Goal: Task Accomplishment & Management: Manage account settings

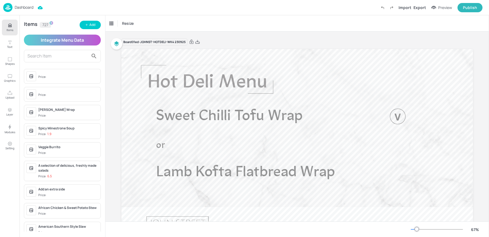
click at [24, 9] on p "Dashboard" at bounding box center [24, 7] width 19 height 4
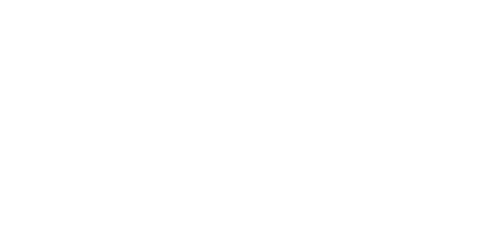
click at [144, 66] on div at bounding box center [244, 118] width 489 height 237
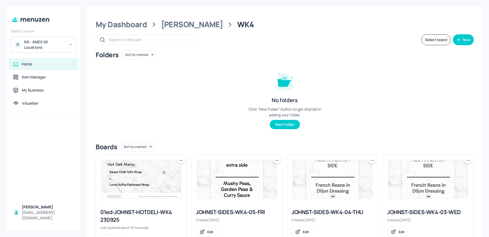
click at [48, 45] on div "RA - AMEX All Locations" at bounding box center [44, 44] width 41 height 11
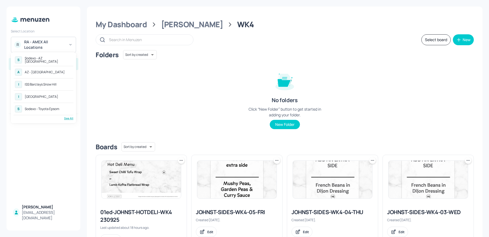
click at [68, 117] on div "See All" at bounding box center [44, 118] width 60 height 4
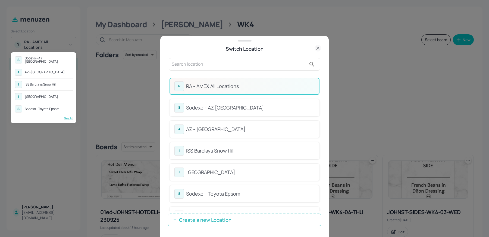
click at [203, 61] on div at bounding box center [244, 118] width 489 height 237
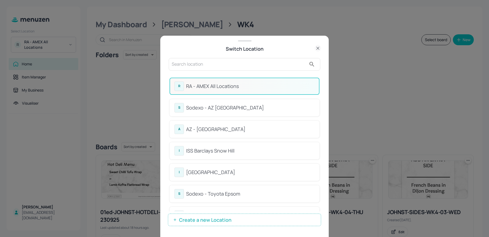
click at [203, 61] on div "S Sodexo - AZ Eastbrook House A AZ - City House I ISS Barclays Snow Hill I ISS …" at bounding box center [244, 118] width 489 height 237
click at [203, 61] on input "text" at bounding box center [239, 64] width 135 height 9
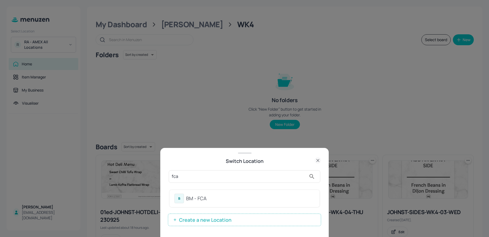
type input "fca"
click at [202, 200] on div "BM - FCA" at bounding box center [250, 197] width 129 height 7
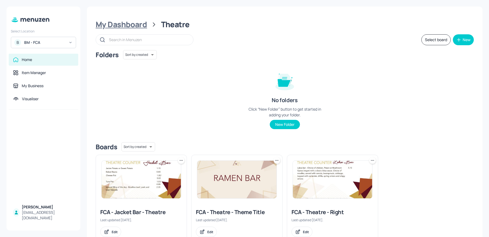
click at [132, 24] on div "My Dashboard" at bounding box center [121, 25] width 51 height 10
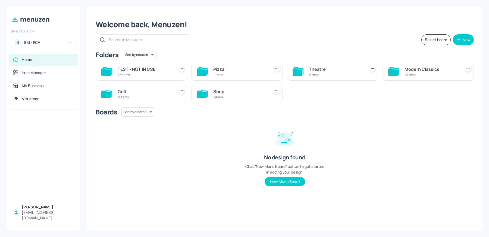
click at [238, 91] on div "Soup" at bounding box center [240, 91] width 54 height 7
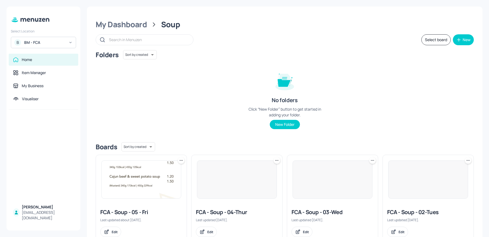
scroll to position [108, 0]
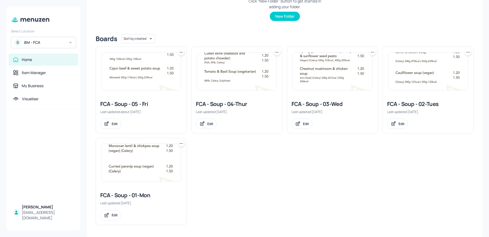
click at [429, 102] on div "FCA - Soup - 02-Tues" at bounding box center [428, 104] width 82 height 8
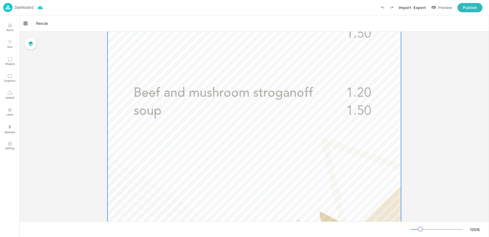
scroll to position [230, 0]
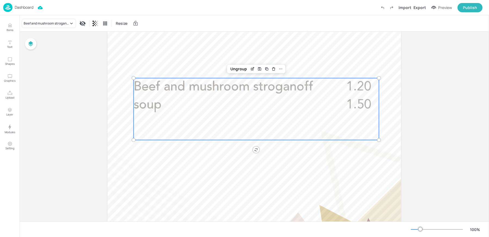
click at [214, 107] on p "Beef and mushroom stroganoff soup" at bounding box center [231, 96] width 194 height 36
click at [256, 72] on div "Save Layout" at bounding box center [259, 68] width 7 height 7
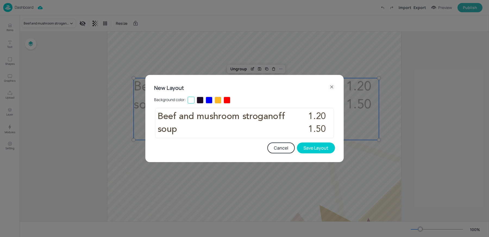
click at [333, 84] on icon at bounding box center [332, 86] width 7 height 7
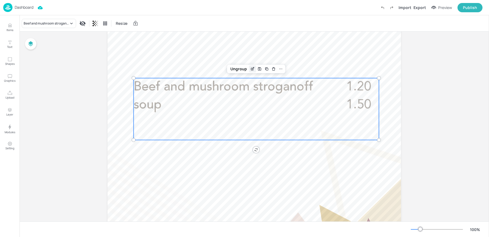
click at [250, 68] on icon "Edit Item" at bounding box center [252, 69] width 5 height 4
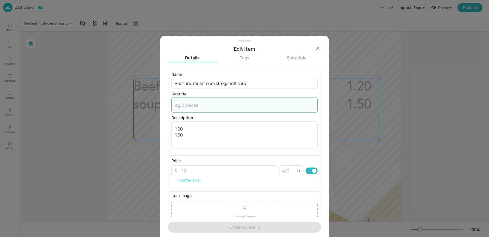
click at [227, 106] on textarea at bounding box center [244, 105] width 139 height 6
paste textarea "(Halal)(Milk, Mustard, Celery)"
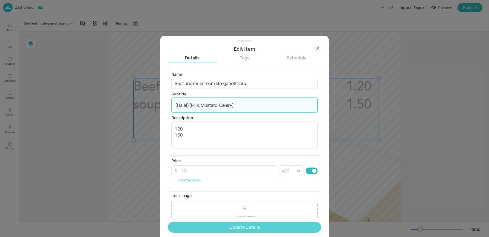
type textarea "(Halal)(Milk, Mustard, Celery)"
click at [190, 226] on button "Update Details" at bounding box center [244, 226] width 153 height 11
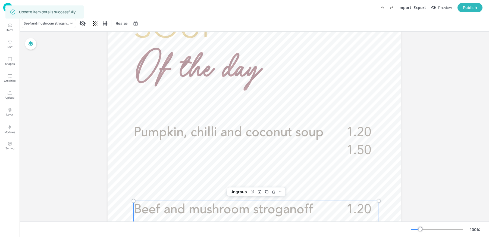
scroll to position [65, 0]
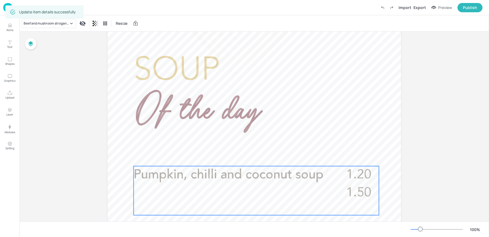
click at [242, 180] on span "Pumpkin, chilli and coconut soup" at bounding box center [229, 174] width 190 height 13
click at [254, 157] on icon "Edit Item" at bounding box center [252, 156] width 5 height 4
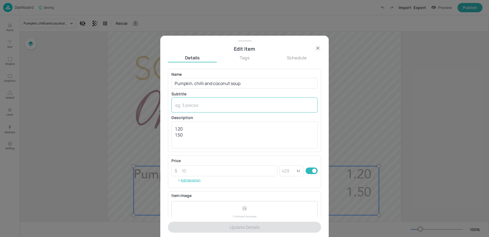
click at [188, 104] on textarea at bounding box center [244, 105] width 139 height 6
paste textarea "(Vegan)(Celery)"
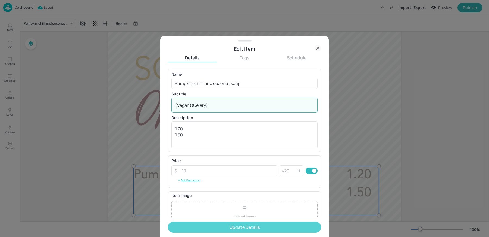
type textarea "(Vegan)(Celery)"
click at [198, 231] on button "Update Details" at bounding box center [244, 226] width 153 height 11
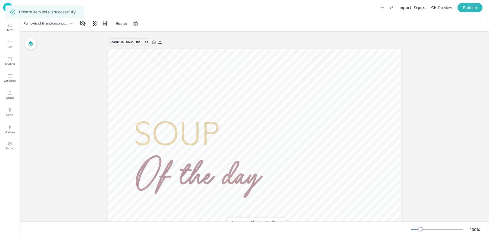
click at [176, 18] on div "Pumpkin, chilli and coconut soup Resize" at bounding box center [255, 23] width 470 height 16
click at [4, 7] on img at bounding box center [7, 7] width 9 height 9
click at [261, 23] on div "Pumpkin, chilli and coconut soup Resize" at bounding box center [255, 23] width 470 height 16
click at [9, 6] on img at bounding box center [7, 7] width 9 height 9
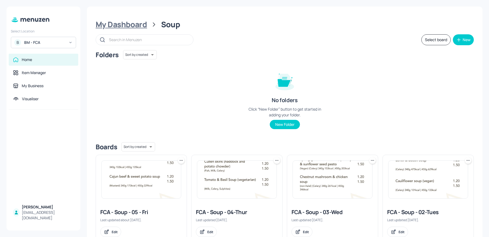
click at [136, 29] on div "My Dashboard" at bounding box center [121, 25] width 51 height 10
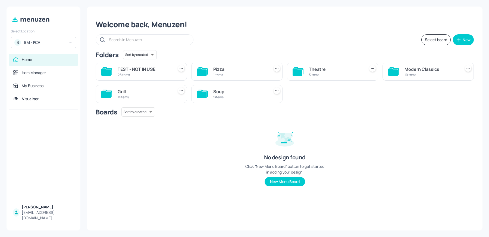
click at [419, 74] on div "10 items" at bounding box center [432, 74] width 54 height 5
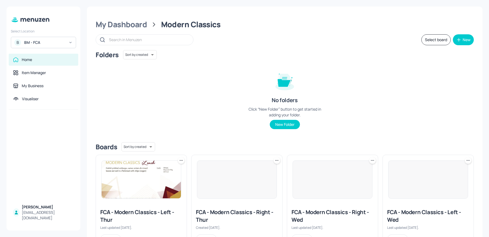
scroll to position [222, 0]
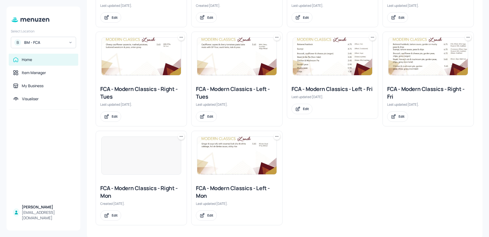
click at [216, 92] on div "FCA - Modern Classics - Left - Tues" at bounding box center [237, 92] width 82 height 15
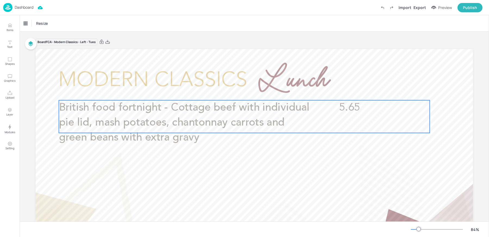
click at [176, 129] on p "British food fortnight - Cottage beef with individual pie lid, mash potatoes, c…" at bounding box center [187, 122] width 256 height 45
click at [239, 92] on icon "Edit Item" at bounding box center [240, 91] width 5 height 4
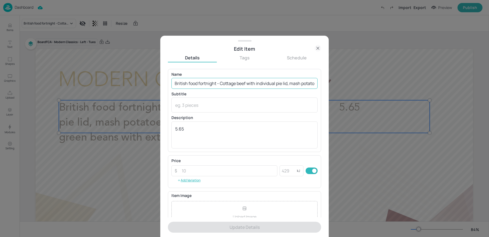
click at [220, 82] on input "British food fortnight - Cottage beef with individual pie lid, mash potatoes, c…" at bounding box center [245, 83] width 146 height 11
click at [247, 82] on input "British food fortnight - Cottage beef with individual pie lid, mash potatoes, c…" at bounding box center [245, 83] width 146 height 11
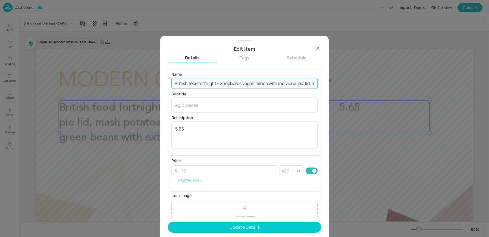
type input "British food fortnight - Shepherds vegan mince with individual pie lid, mash po…"
click at [211, 107] on textarea at bounding box center [244, 105] width 139 height 6
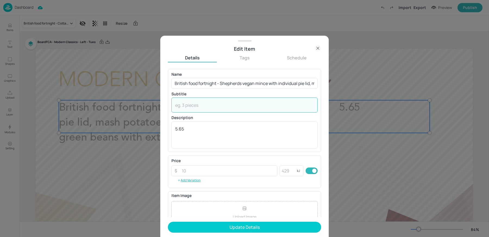
paste textarea "(Wheat, Soya, Celery)"
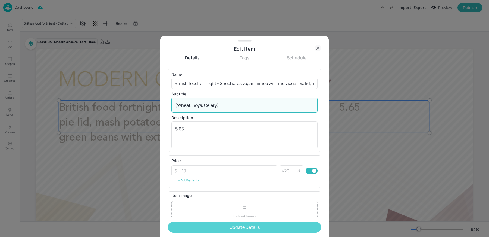
type textarea "(Wheat, Soya, Celery)"
click at [205, 228] on button "Update Details" at bounding box center [244, 226] width 153 height 11
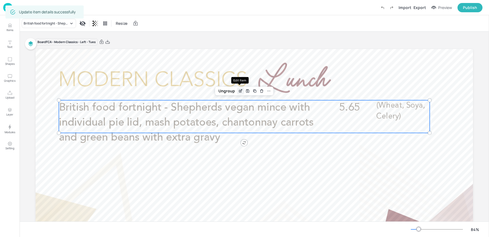
click at [241, 90] on icon "Edit Item" at bounding box center [240, 91] width 5 height 4
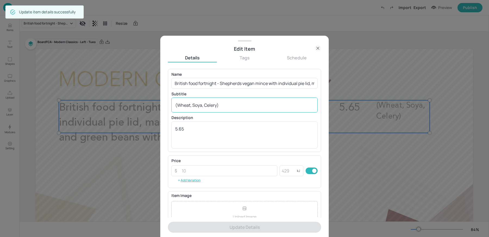
click at [218, 105] on textarea "(Wheat, Soya, Celery)" at bounding box center [244, 105] width 139 height 6
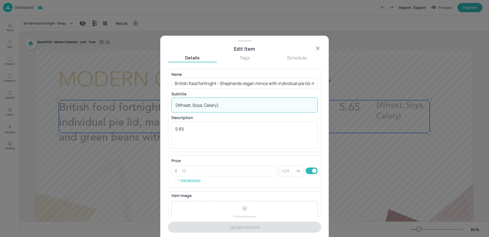
click at [218, 105] on textarea "(Wheat, Soya, Celery)" at bounding box center [244, 105] width 139 height 6
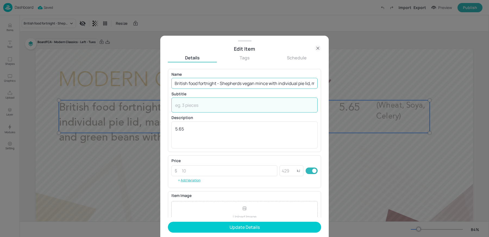
click at [236, 86] on input "British food fortnight - Shepherds vegan mince with individual pie lid, mash po…" at bounding box center [245, 83] width 146 height 11
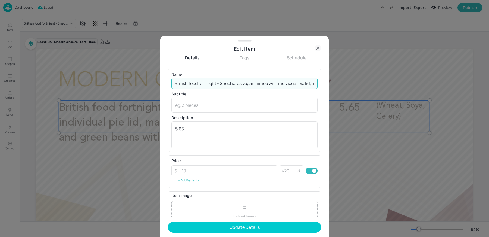
scroll to position [0, 137]
click at [312, 84] on input "British food fortnight - Shepherds vegan mince with individual pie lid, mash po…" at bounding box center [245, 83] width 146 height 11
type input "British food fortnight - Shepherds vegan mince with individual pie lid, mash po…"
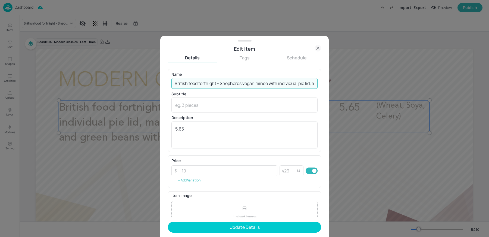
click at [319, 49] on icon at bounding box center [318, 48] width 2 height 2
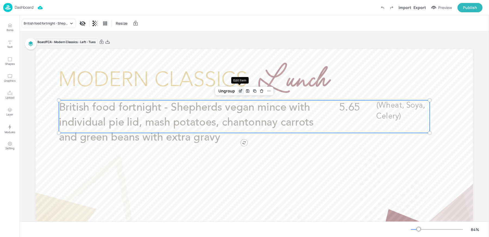
click at [238, 89] on icon "Edit Item" at bounding box center [240, 91] width 5 height 4
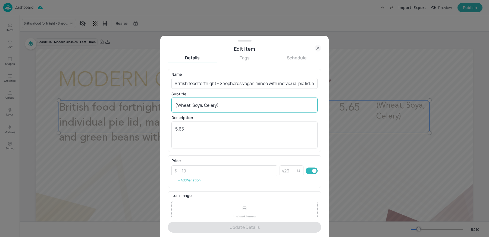
click at [202, 100] on div "(Wheat, Soya, Celery) x ​" at bounding box center [245, 104] width 146 height 15
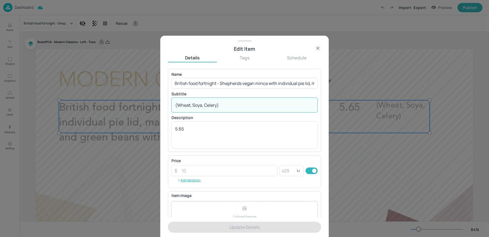
click at [202, 100] on div "(Wheat, Soya, Celery) x ​" at bounding box center [245, 104] width 146 height 15
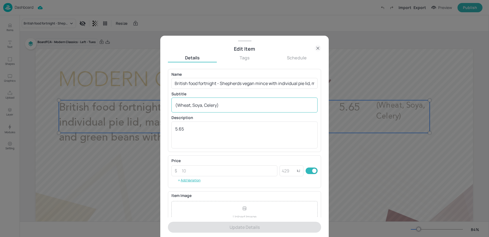
click at [202, 100] on div "(Wheat, Soya, Celery) x ​" at bounding box center [245, 104] width 146 height 15
paste textarea "(vegan) (Wheat, Soya, Celery)"
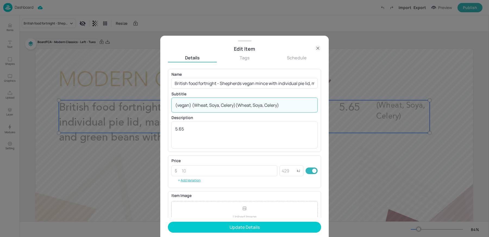
click at [201, 103] on textarea "(vegan) (Wheat, Soya, Celery)(Wheat, Soya, Celery)" at bounding box center [244, 105] width 139 height 6
paste textarea
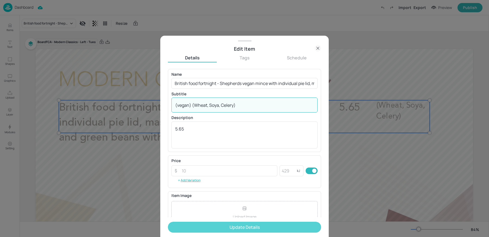
type textarea "(vegan) (Wheat, Soya, Celery)"
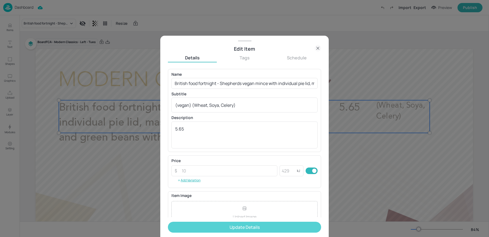
click at [208, 230] on button "Update Details" at bounding box center [244, 226] width 153 height 11
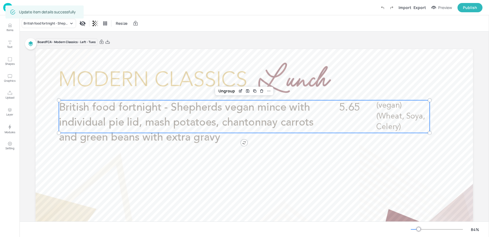
click at [177, 17] on div "British food fortnight - Shepherds vegan mince with individual pie lid, mash po…" at bounding box center [255, 23] width 470 height 16
click at [4, 7] on img at bounding box center [7, 7] width 9 height 9
click at [222, 24] on div "British food fortnight - Shepherds vegan mince with individual pie lid, mash po…" at bounding box center [255, 23] width 470 height 16
click at [4, 8] on img at bounding box center [7, 7] width 9 height 9
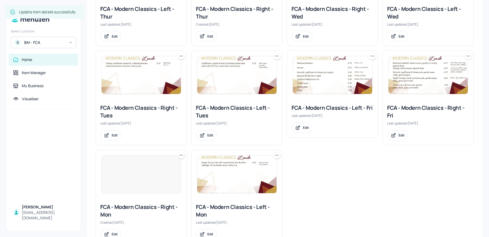
scroll to position [222, 0]
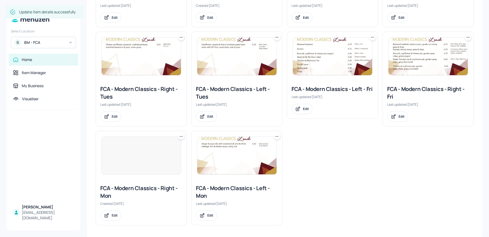
click at [132, 92] on div "FCA - Modern Classics - Right - Tues" at bounding box center [141, 92] width 82 height 15
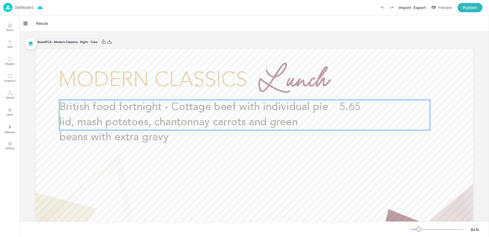
click at [182, 114] on p "British food fortnight - Cottage beef with individual pie lid, mash potatoes, c…" at bounding box center [193, 122] width 269 height 45
click at [240, 90] on icon "Edit Item" at bounding box center [241, 90] width 5 height 4
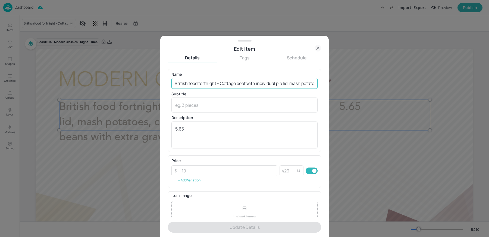
click at [216, 82] on input "British food fortnight - Cottage beef with individual pie lid, mash potatoes, c…" at bounding box center [245, 83] width 146 height 11
paste input "– Shepherds lamb (Halal) with individual pie lid, mash potatoes, chantonnay car…"
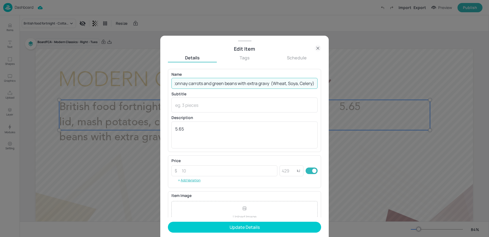
drag, startPoint x: 267, startPoint y: 83, endPoint x: 372, endPoint y: 84, distance: 105.5
click at [372, 84] on div "Edit Item Details Tags Schedule Name British food fortnight – Shepherds lamb (H…" at bounding box center [244, 118] width 489 height 237
type input "British food fortnight – Shepherds lamb (Halal) with individual pie lid, mash p…"
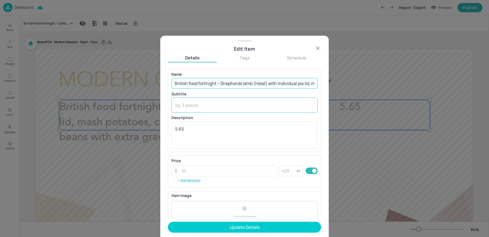
click at [224, 108] on div "x ​" at bounding box center [245, 104] width 146 height 15
paste textarea "(Wheat, Soya, Celery)"
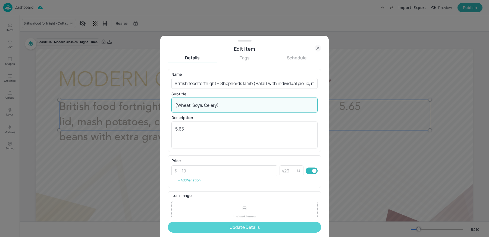
type textarea "(Wheat, Soya, Celery)"
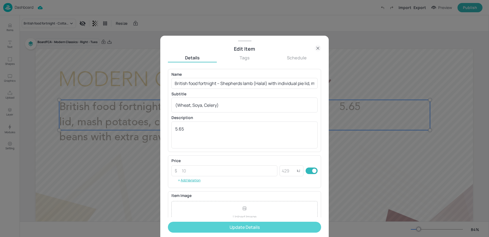
click at [192, 227] on button "Update Details" at bounding box center [244, 226] width 153 height 11
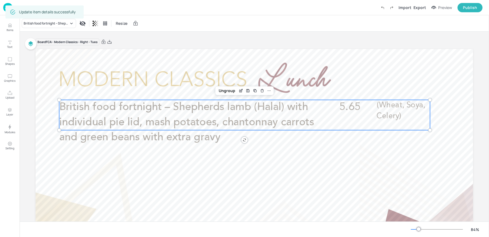
click at [167, 37] on div "Board FCA - Modern Classics - Right - Tues British food fortnight – Shepherds l…" at bounding box center [255, 170] width 438 height 277
click at [4, 8] on img at bounding box center [7, 7] width 9 height 9
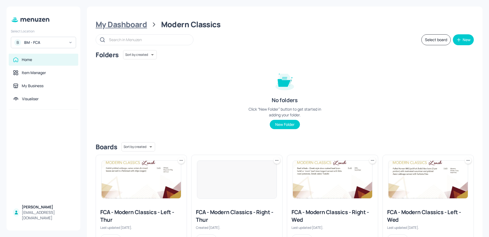
click at [122, 25] on div "My Dashboard" at bounding box center [121, 25] width 51 height 10
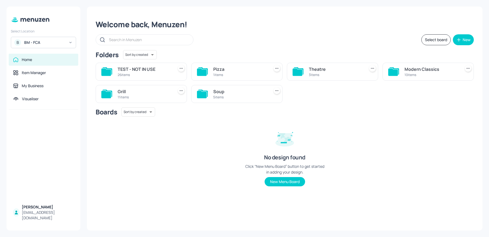
click at [344, 66] on div "Theatre" at bounding box center [336, 69] width 54 height 7
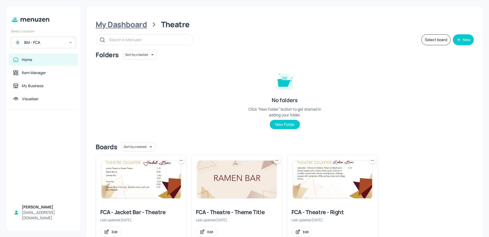
click at [114, 26] on div "My Dashboard" at bounding box center [121, 25] width 51 height 10
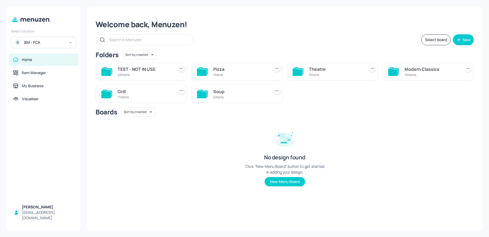
click at [125, 91] on div "Grill" at bounding box center [145, 91] width 54 height 7
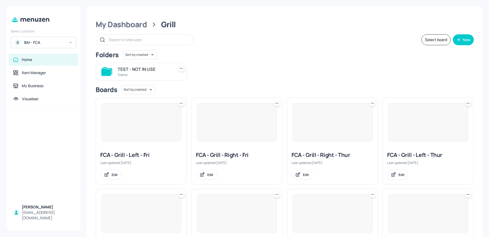
scroll to position [141, 0]
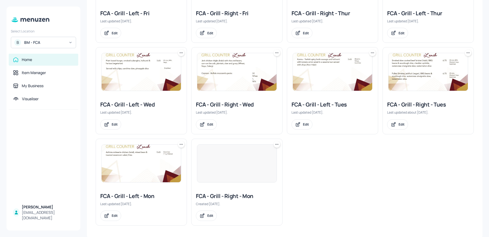
click at [410, 78] on img at bounding box center [428, 72] width 79 height 38
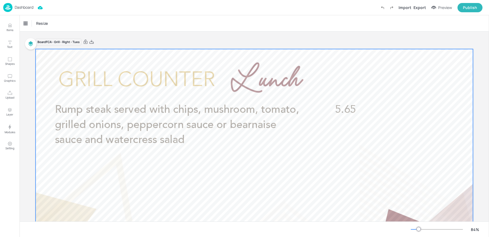
click at [164, 61] on div at bounding box center [255, 172] width 438 height 246
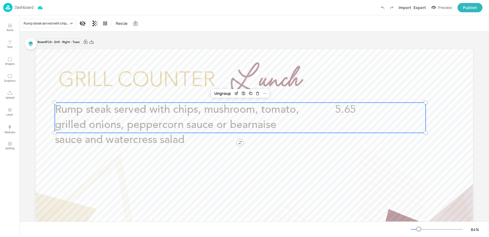
click at [148, 125] on span "Rump steak served with chips, mushroom, tomato, grilled onions, peppercorn sauc…" at bounding box center [177, 124] width 244 height 41
click at [235, 90] on div "Edit Item" at bounding box center [236, 93] width 7 height 7
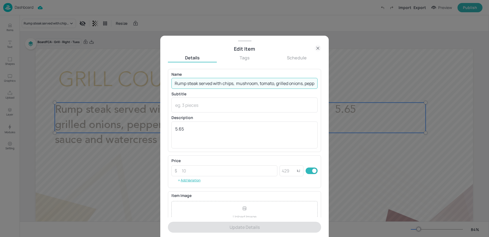
click at [228, 82] on input "Rump steak served with chips, mushroom, tomato, grilled onions, peppercorn sauc…" at bounding box center [245, 83] width 146 height 11
paste input "(NON Halal) served with chips, mushroom, tomato, grilled onions, peppercorn sau…"
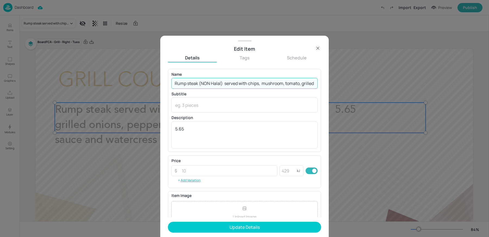
scroll to position [0, 195]
drag, startPoint x: 256, startPoint y: 84, endPoint x: 361, endPoint y: 89, distance: 105.4
click at [361, 89] on div "Edit Item Details Tags Schedule Name Rump steak (NON Halal) served with chips, …" at bounding box center [244, 118] width 489 height 237
type input "Rump steak (NON Halal) served with chips, mushroom, tomato, grilled onions, pep…"
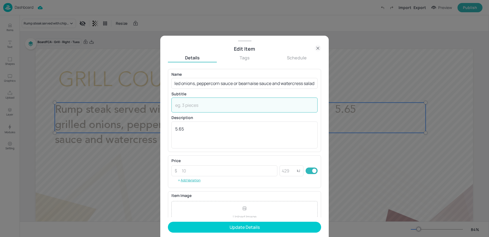
click at [200, 106] on textarea at bounding box center [244, 105] width 139 height 6
paste textarea "(Egg, Milk, Mustard, Celery)"
click at [176, 105] on textarea "(Egg, Milk, Mustard, Celery)" at bounding box center [244, 105] width 139 height 6
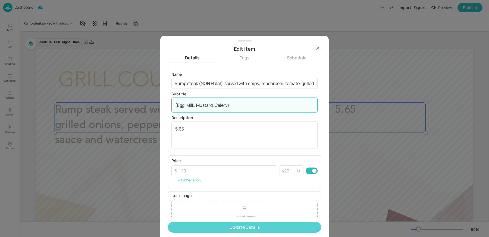
type textarea "(Egg, Milk, Mustard, Celery)"
click at [231, 229] on button "Update Details" at bounding box center [244, 226] width 153 height 11
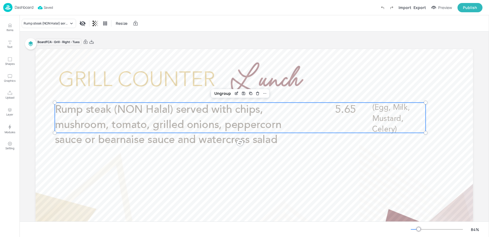
click at [157, 24] on div "Rump steak (NON Halal) served with chips, mushroom, tomato, grilled onions, pep…" at bounding box center [255, 23] width 470 height 16
click at [17, 7] on p "Dashboard" at bounding box center [24, 7] width 19 height 4
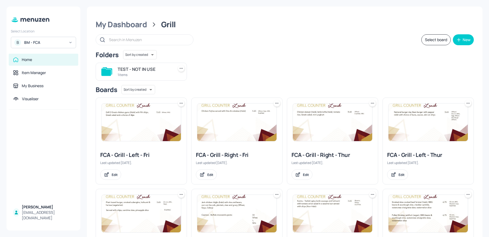
scroll to position [141, 0]
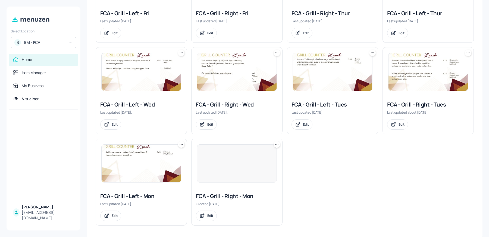
click at [418, 86] on img at bounding box center [428, 72] width 79 height 38
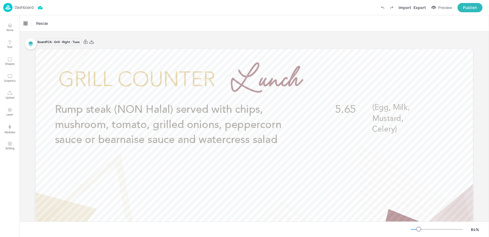
click at [25, 9] on p "Dashboard" at bounding box center [24, 7] width 19 height 4
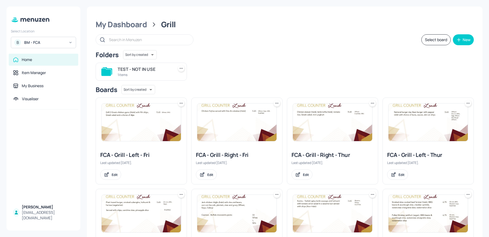
scroll to position [141, 0]
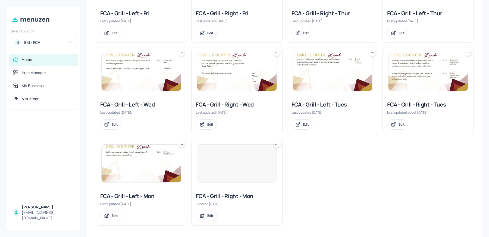
click at [313, 74] on img at bounding box center [332, 72] width 79 height 38
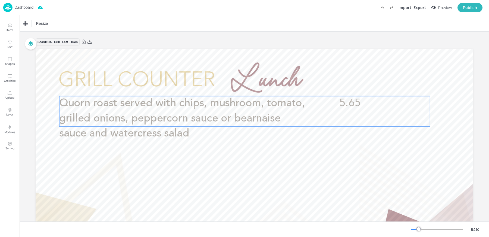
click at [212, 112] on p "Quorn roast served with chips, mushroom, tomato, grilled onions, peppercorn sau…" at bounding box center [183, 118] width 248 height 45
click at [239, 86] on icon "Edit Item" at bounding box center [241, 87] width 5 height 4
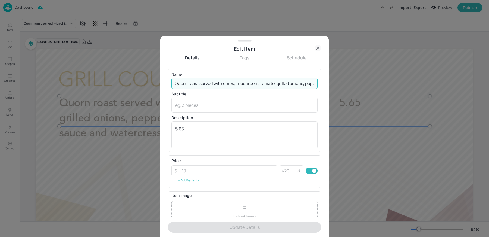
click at [197, 82] on input "Quorn roast served with chips, mushroom, tomato, grilled onions, peppercorn sau…" at bounding box center [245, 83] width 146 height 11
paste input "(Vegetarian)(Egg, Milk, Mustard, Celery)"
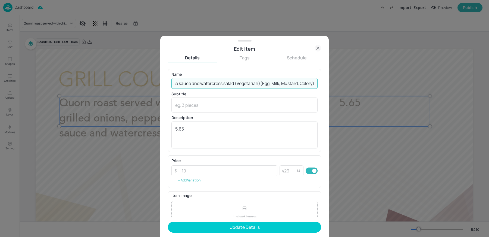
drag, startPoint x: 234, startPoint y: 83, endPoint x: 353, endPoint y: 85, distance: 119.4
click at [353, 85] on div "Edit Item Details Tags Schedule Name Quorn roast served with chips, mushroom, t…" at bounding box center [244, 118] width 489 height 237
drag, startPoint x: 233, startPoint y: 83, endPoint x: 353, endPoint y: 85, distance: 120.5
click at [353, 85] on div "Edit Item Details Tags Schedule Name Quorn roast served with chips, mushroom, t…" at bounding box center [244, 118] width 489 height 237
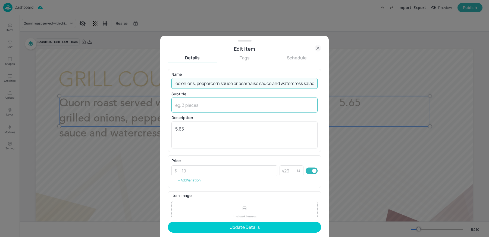
type input "Quorn roast served with chips, mushroom, tomato, grilled onions, peppercorn sau…"
click at [207, 108] on div "x ​" at bounding box center [245, 104] width 146 height 15
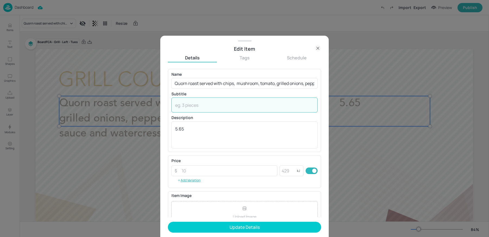
paste textarea "(Vegetarian)(Egg, Milk, Mustard, Celery)"
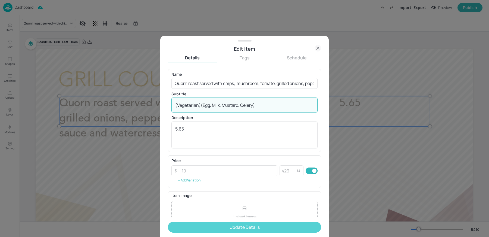
type textarea "(Vegetarian)(Egg, Milk, Mustard, Celery)"
click at [210, 226] on button "Update Details" at bounding box center [244, 226] width 153 height 11
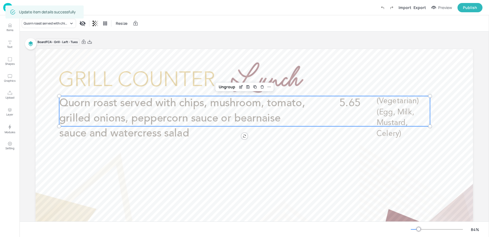
click at [152, 42] on div "Board FCA - Grill - Left - Tues" at bounding box center [255, 42] width 438 height 8
click at [193, 17] on div "Quorn roast served with chips, mushroom, tomato, grilled onions, peppercorn sau…" at bounding box center [255, 23] width 470 height 16
click at [10, 6] on img at bounding box center [7, 7] width 9 height 9
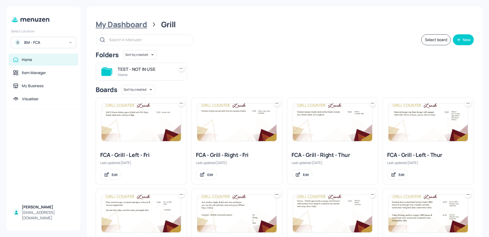
click at [135, 27] on div "My Dashboard" at bounding box center [121, 25] width 51 height 10
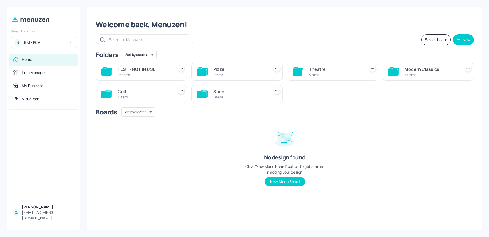
click at [356, 112] on div "Boards Sort by created id ​" at bounding box center [285, 111] width 378 height 9
click at [319, 71] on div "Theatre" at bounding box center [336, 69] width 54 height 7
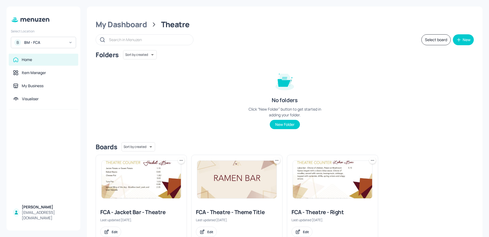
click at [144, 190] on img at bounding box center [141, 179] width 79 height 38
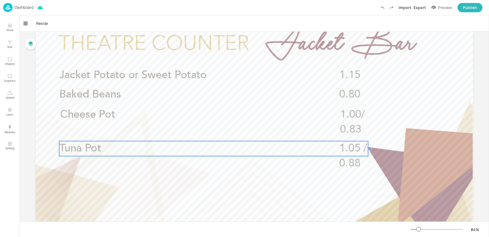
scroll to position [38, 0]
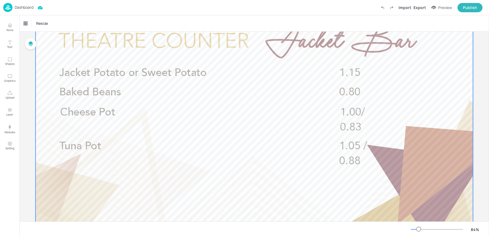
click at [142, 188] on div at bounding box center [255, 134] width 438 height 246
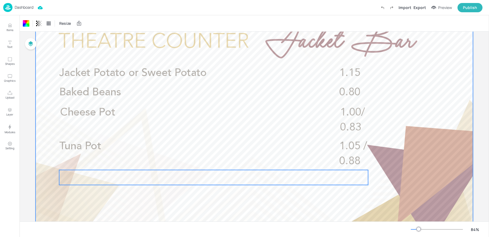
click at [128, 176] on div at bounding box center [213, 177] width 309 height 15
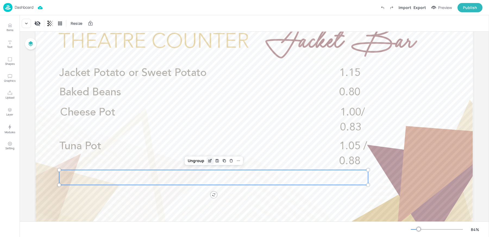
click at [208, 161] on icon "Edit Item" at bounding box center [210, 160] width 5 height 4
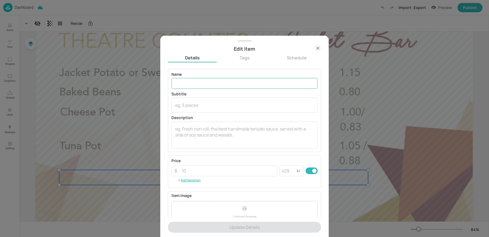
click at [185, 84] on input "text" at bounding box center [245, 83] width 146 height 11
paste input "Special filling of the day - Ham & mushroom carbonara (Milk, Mustard, Celery)"
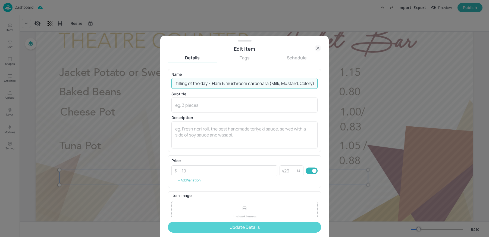
type input "Special filling of the day - Ham & mushroom carbonara (Milk, Mustard, Celery)"
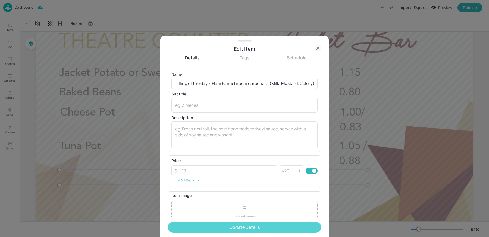
scroll to position [0, 0]
click at [209, 229] on button "Update Details" at bounding box center [244, 226] width 153 height 11
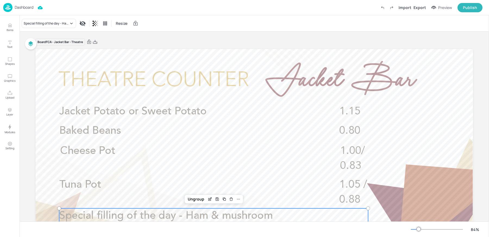
click at [151, 21] on div "Special filling of the day - Ham & mushroom carbonara (Milk, Mustard, Celery) R…" at bounding box center [255, 23] width 470 height 16
click at [5, 2] on div "Dashboard Import Export Preview Publish" at bounding box center [243, 7] width 480 height 15
click at [7, 6] on img at bounding box center [7, 7] width 9 height 9
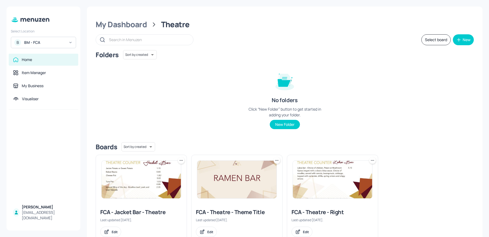
click at [28, 44] on div "BM - FCA" at bounding box center [44, 42] width 41 height 5
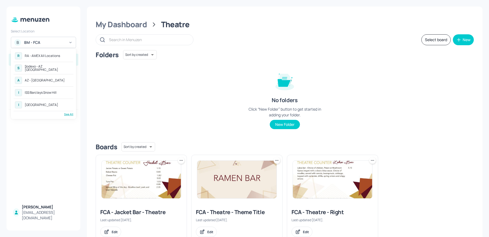
click at [53, 73] on div "R RA - AMEX All Locations S Sodexo - AZ Eastbrook House A AZ - City House I ISS…" at bounding box center [44, 83] width 60 height 65
click at [51, 70] on div "Sodexo - AZ Eastbrook House" at bounding box center [48, 68] width 47 height 7
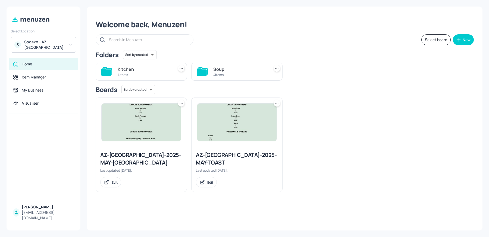
click at [154, 67] on div "Kitchen" at bounding box center [145, 69] width 54 height 7
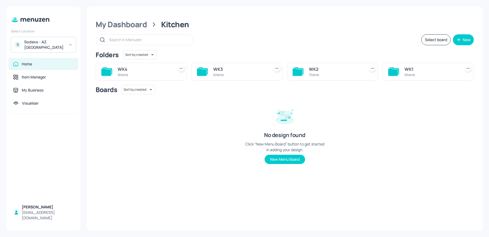
click at [143, 73] on div "9 items" at bounding box center [145, 74] width 54 height 5
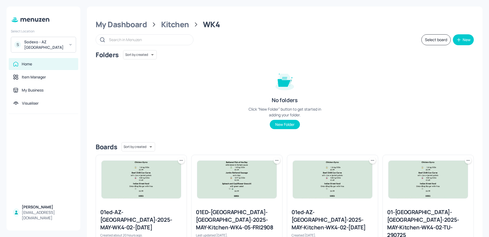
click at [130, 220] on div "01ed-AZ-Eastbrook-2025-MAY-WK4-02-TUE 220925" at bounding box center [141, 219] width 82 height 23
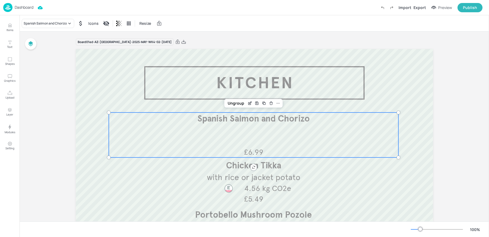
click at [213, 124] on p "Spanish Salmon and Chorizo" at bounding box center [254, 118] width 290 height 12
click at [239, 103] on div "Ungroup" at bounding box center [236, 103] width 21 height 7
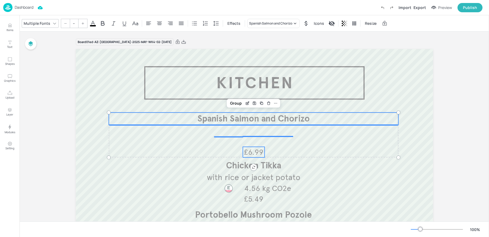
click at [254, 154] on span "£6.99" at bounding box center [253, 152] width 19 height 10
type input "28"
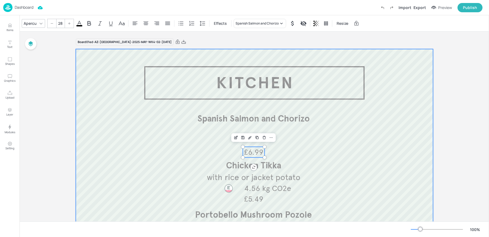
click at [197, 134] on div at bounding box center [255, 196] width 358 height 294
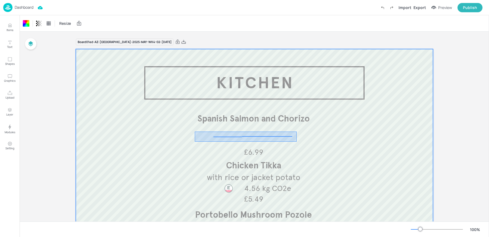
drag, startPoint x: 195, startPoint y: 131, endPoint x: 298, endPoint y: 142, distance: 103.9
click at [298, 142] on div at bounding box center [255, 196] width 358 height 294
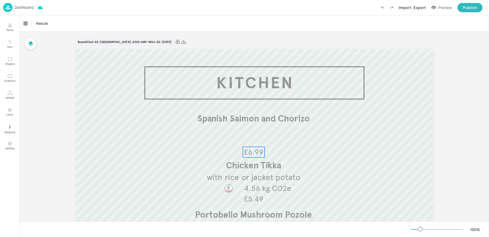
click at [254, 150] on span "£6.99" at bounding box center [253, 152] width 19 height 10
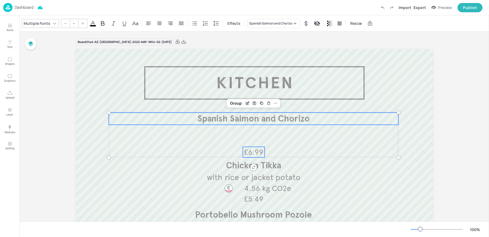
click at [219, 116] on span "Spanish Salmon and Chorizo" at bounding box center [254, 118] width 112 height 11
click at [275, 104] on icon at bounding box center [276, 103] width 4 height 4
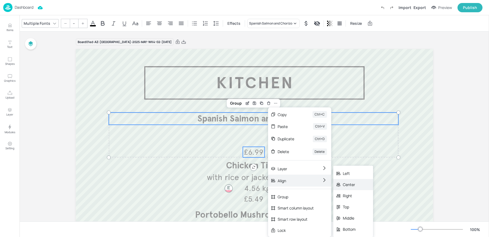
click at [360, 184] on div "Center" at bounding box center [353, 184] width 40 height 11
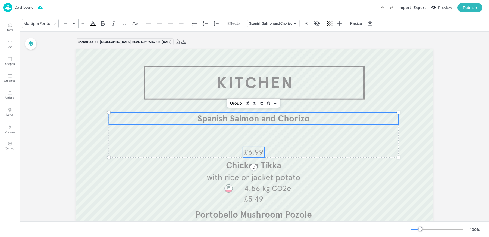
click at [247, 152] on span "£6.99" at bounding box center [253, 152] width 19 height 10
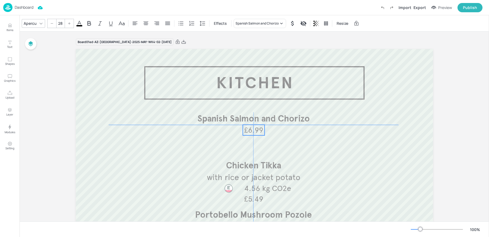
drag, startPoint x: 254, startPoint y: 154, endPoint x: 254, endPoint y: 132, distance: 21.5
click at [254, 132] on span "£6.99" at bounding box center [253, 130] width 19 height 10
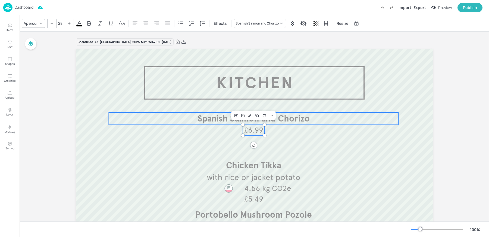
type input "--"
click at [211, 122] on span "Spanish Salmon and Chorizo" at bounding box center [254, 118] width 112 height 11
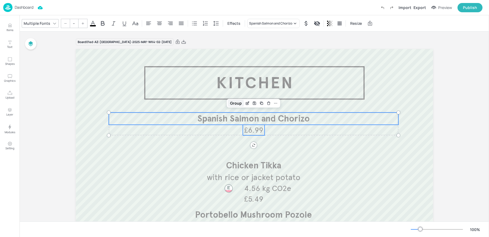
click at [234, 102] on div "Group" at bounding box center [236, 103] width 16 height 7
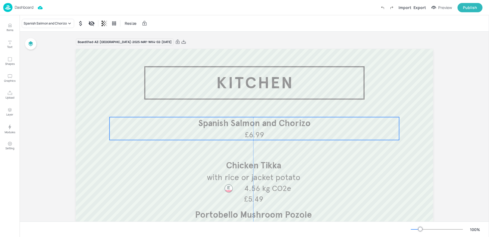
drag, startPoint x: 249, startPoint y: 118, endPoint x: 249, endPoint y: 122, distance: 4.6
click at [249, 122] on span "Spanish Salmon and Chorizo" at bounding box center [254, 122] width 112 height 11
click at [181, 43] on icon at bounding box center [183, 41] width 5 height 5
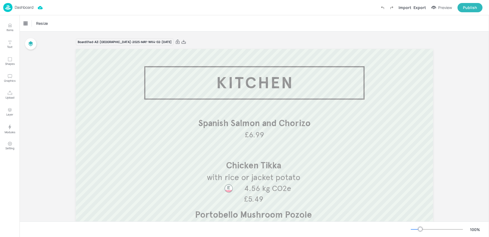
click at [23, 12] on div "Dashboard Import Export Preview Publish" at bounding box center [243, 7] width 480 height 15
click at [18, 9] on p "Dashboard" at bounding box center [24, 7] width 19 height 4
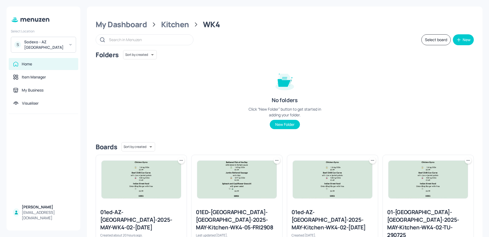
click at [30, 42] on div "Sodexo - AZ Eastbrook House" at bounding box center [44, 44] width 41 height 11
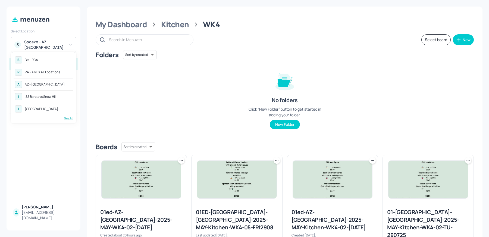
click at [39, 73] on div "RA - AMEX All Locations" at bounding box center [42, 71] width 35 height 3
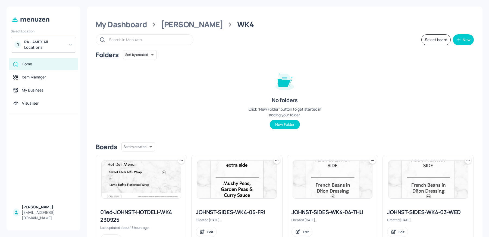
click at [30, 43] on div "RA - AMEX All Locations" at bounding box center [44, 44] width 41 height 11
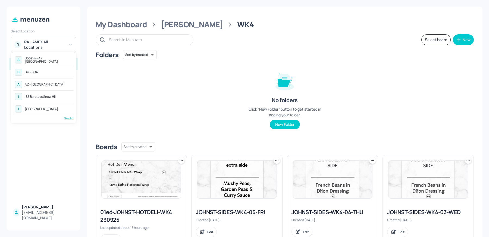
click at [70, 117] on div "See All" at bounding box center [44, 118] width 60 height 4
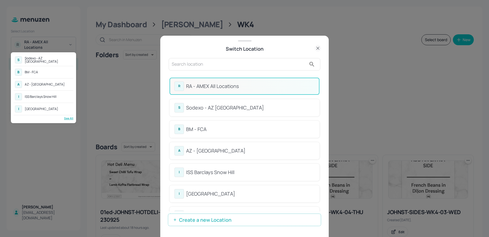
click at [286, 148] on div at bounding box center [244, 118] width 489 height 237
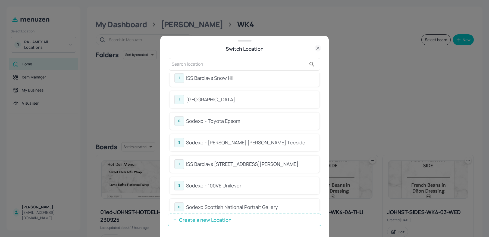
scroll to position [111, 0]
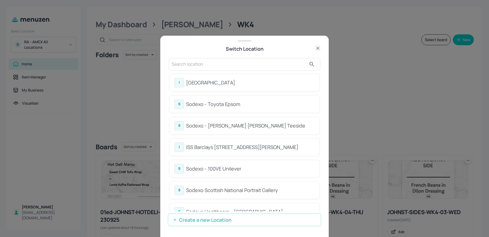
click at [237, 103] on div "Sodexo - Toyota Epsom" at bounding box center [250, 103] width 129 height 7
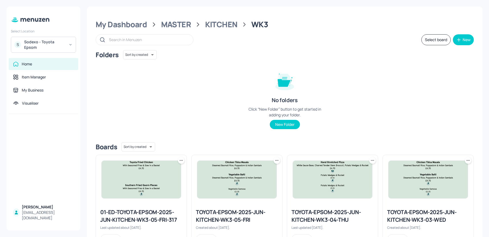
scroll to position [123, 0]
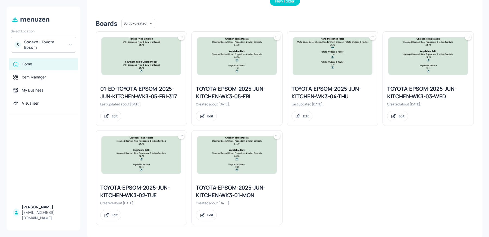
click at [125, 186] on div "TOYOTA-EPSOM-2025-JUN-KITCHEN-WK3-02-TUE" at bounding box center [141, 191] width 82 height 15
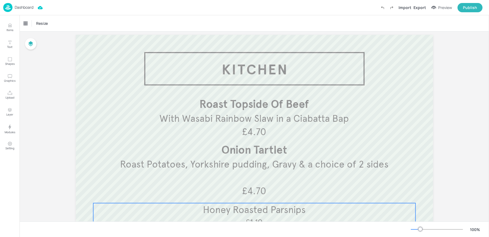
scroll to position [1, 0]
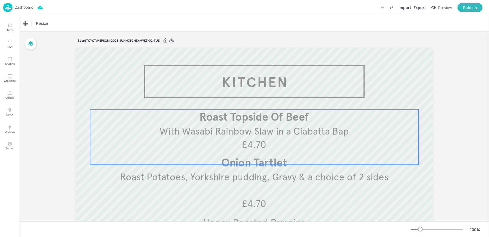
click at [215, 119] on span "Roast Topside Of Beef" at bounding box center [255, 116] width 110 height 13
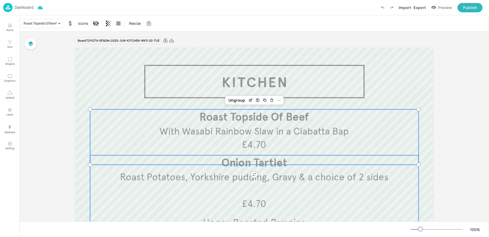
click at [216, 188] on div "Roast Potatoes, Yorkshire pudding, Gravy & a choice of 2 sides Onion Tartlet £4…" at bounding box center [254, 189] width 329 height 69
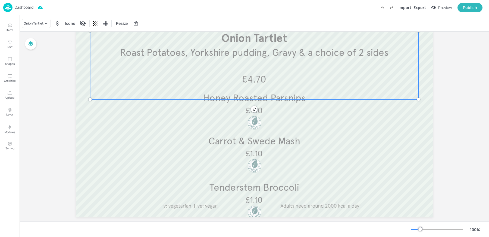
scroll to position [135, 0]
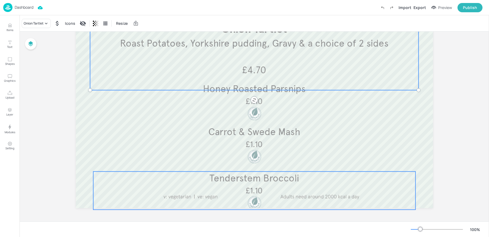
click at [223, 184] on p "Tenderstem Broccoli" at bounding box center [254, 177] width 322 height 13
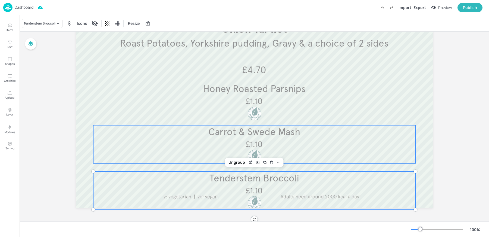
click at [209, 144] on div "Carrot & Swede Mash £1.10" at bounding box center [254, 144] width 322 height 38
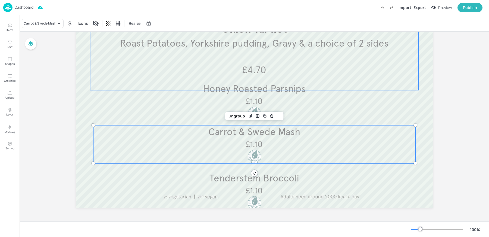
click at [210, 89] on div "Roast Potatoes, Yorkshire pudding, Gravy & a choice of 2 sides Onion Tartlet £4…" at bounding box center [254, 55] width 329 height 69
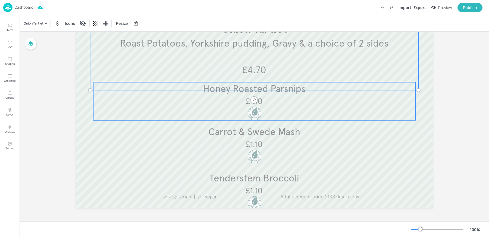
click at [206, 105] on div "Honey Roasted Parsnips £1.10" at bounding box center [254, 101] width 322 height 38
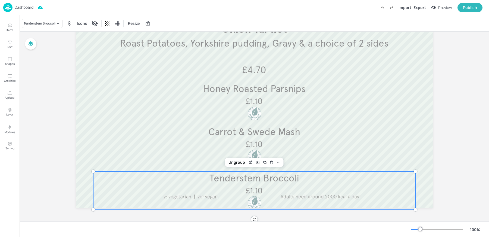
click at [241, 190] on p "£1.10" at bounding box center [255, 190] width 54 height 11
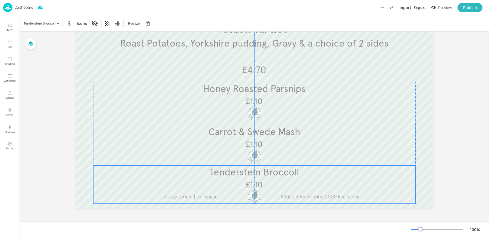
drag, startPoint x: 244, startPoint y: 186, endPoint x: 244, endPoint y: 180, distance: 6.5
click at [244, 180] on p "£1.10" at bounding box center [255, 184] width 54 height 11
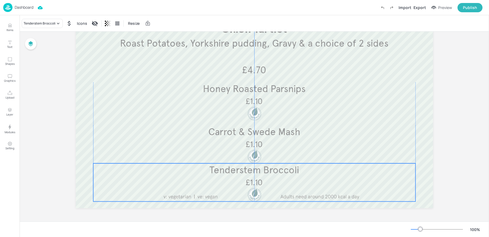
click at [219, 179] on div "Tenderstem Broccoli £1.10" at bounding box center [254, 182] width 322 height 38
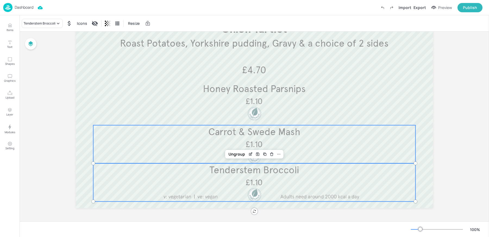
click at [213, 141] on div "Carrot & Swede Mash £1.10" at bounding box center [254, 144] width 322 height 38
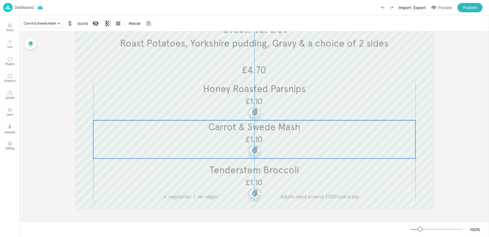
drag, startPoint x: 220, startPoint y: 141, endPoint x: 220, endPoint y: 136, distance: 4.4
click at [220, 136] on div "Carrot & Swede Mash £1.10" at bounding box center [254, 139] width 322 height 38
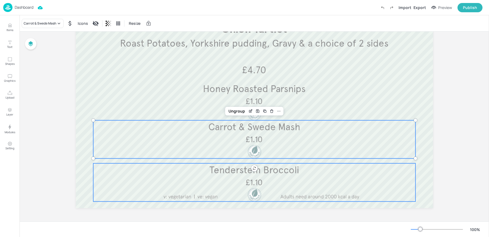
click at [228, 178] on p "£1.10" at bounding box center [255, 181] width 54 height 11
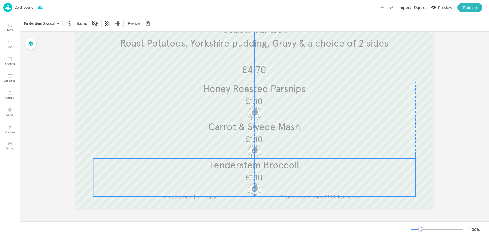
drag, startPoint x: 235, startPoint y: 176, endPoint x: 235, endPoint y: 172, distance: 4.1
click at [235, 172] on p "£1.10" at bounding box center [255, 177] width 54 height 11
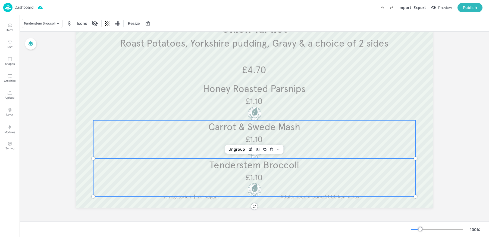
click at [215, 138] on div "Carrot & Swede Mash £1.10" at bounding box center [254, 139] width 322 height 38
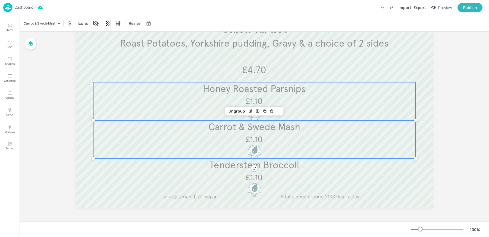
click at [204, 107] on div "Honey Roasted Parsnips £1.10" at bounding box center [254, 101] width 322 height 38
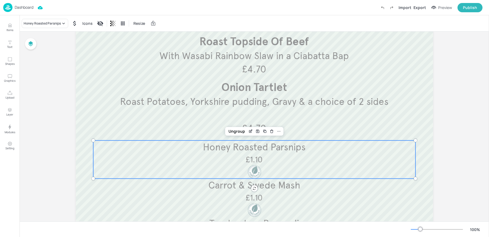
scroll to position [70, 0]
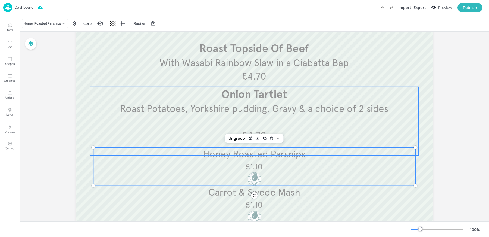
click at [189, 132] on div "Roast Potatoes, Yorkshire pudding, Gravy & a choice of 2 sides Onion Tartlet £4…" at bounding box center [254, 121] width 329 height 69
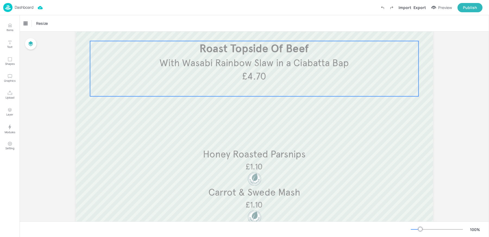
click at [223, 79] on div "With Wasabi Rainbow Slaw in a Ciabatta Bap Roast Topside Of Beef £4.70" at bounding box center [254, 68] width 329 height 55
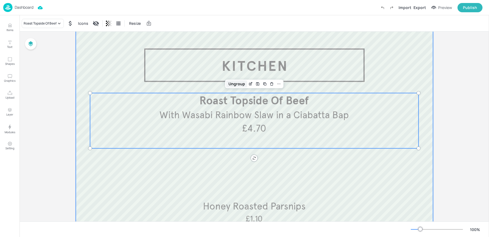
scroll to position [15, 0]
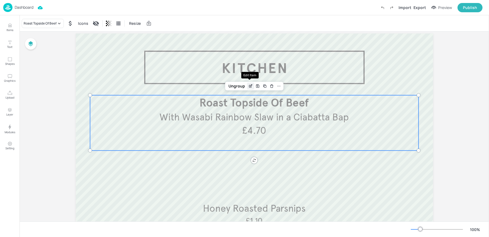
click at [249, 84] on icon "Edit Item" at bounding box center [251, 86] width 5 height 4
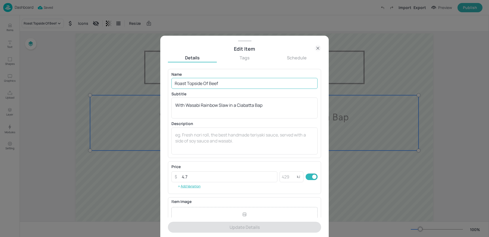
click at [203, 82] on input "Roast Topside Of Beef" at bounding box center [245, 83] width 146 height 11
paste input "Bar"
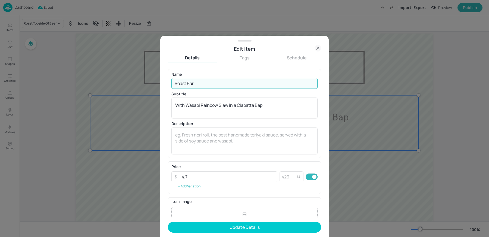
type input "Roast Bar"
click at [201, 107] on textarea "With Wasabi Rainbow Slaw in a Ciabatta Bap" at bounding box center [244, 108] width 139 height 12
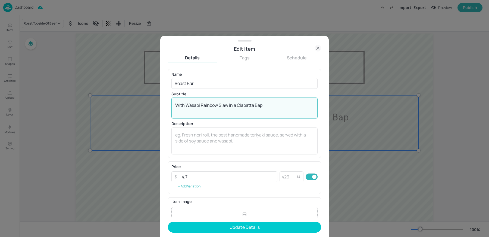
click at [201, 107] on textarea "With Wasabi Rainbow Slaw in a Ciabatta Bap" at bounding box center [244, 108] width 139 height 12
paste textarea "Roast Topside of Beef, Pork Loin OR Cheddar Cheese & caramelised Red Onion Tart…"
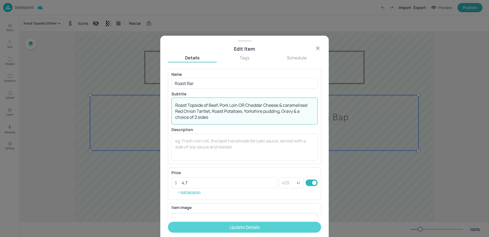
type textarea "Roast Topside of Beef, Pork Loin OR Cheddar Cheese & caramelised Red Onion Tart…"
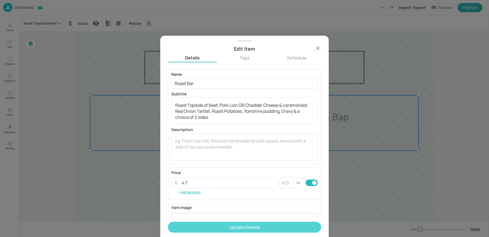
click at [215, 231] on button "Update Details" at bounding box center [244, 226] width 153 height 11
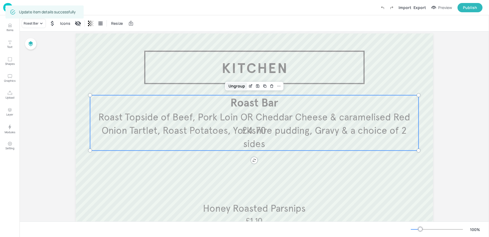
click at [234, 85] on div "Ungroup" at bounding box center [236, 85] width 21 height 7
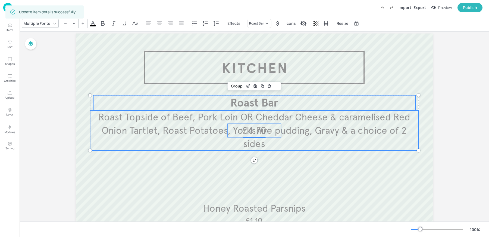
click at [250, 133] on span "£4.70" at bounding box center [255, 130] width 24 height 12
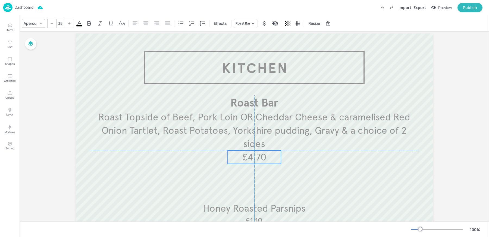
drag, startPoint x: 251, startPoint y: 131, endPoint x: 251, endPoint y: 157, distance: 25.8
click at [251, 157] on span "£4.70" at bounding box center [255, 157] width 24 height 12
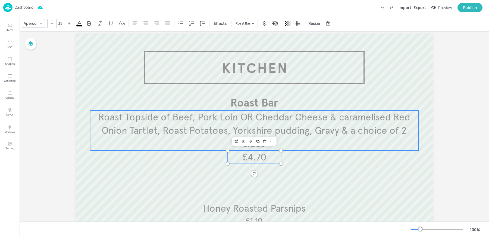
click at [207, 127] on span "Roast Topside of Beef, Pork Loin OR Cheddar Cheese & caramelised Red Onion Tart…" at bounding box center [254, 130] width 312 height 39
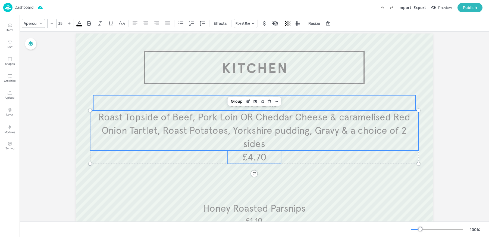
click at [220, 101] on p "Roast Bar" at bounding box center [254, 102] width 322 height 15
type input "--"
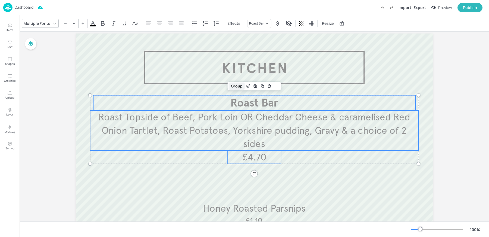
click at [235, 87] on div "Group" at bounding box center [237, 85] width 16 height 7
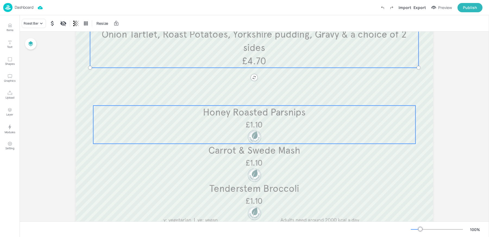
scroll to position [115, 0]
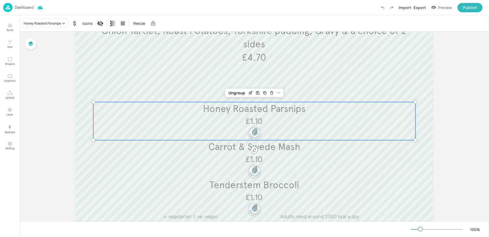
click at [236, 116] on p "£1.10" at bounding box center [255, 120] width 54 height 11
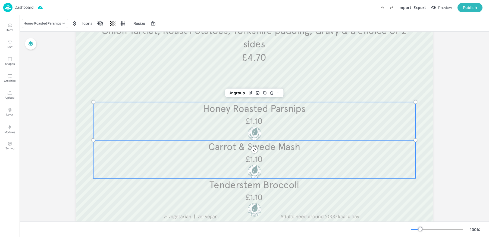
click at [234, 151] on span "Carrot & Swede Mash" at bounding box center [255, 147] width 92 height 12
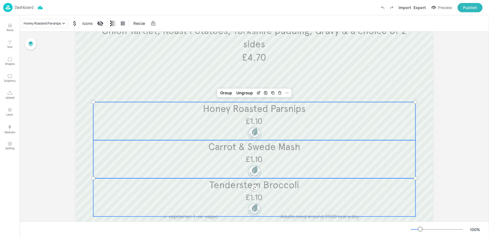
click at [236, 193] on p "£1.10" at bounding box center [255, 196] width 54 height 11
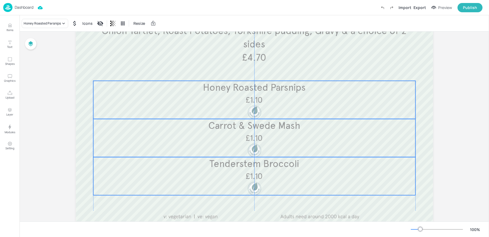
drag, startPoint x: 241, startPoint y: 113, endPoint x: 242, endPoint y: 92, distance: 21.5
click at [242, 92] on span "Honey Roasted Parsnips" at bounding box center [254, 87] width 103 height 12
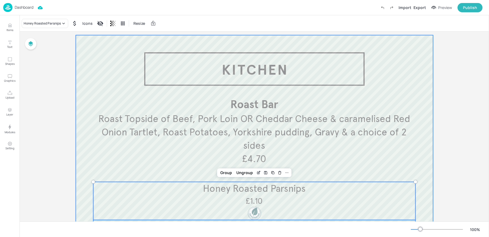
scroll to position [2, 0]
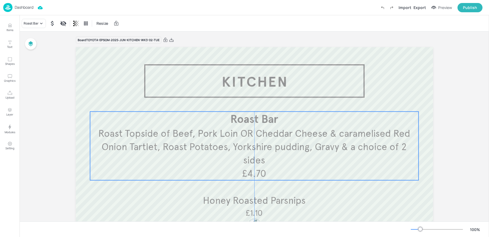
drag, startPoint x: 238, startPoint y: 130, endPoint x: 238, endPoint y: 134, distance: 4.4
click at [238, 134] on span "Roast Topside of Beef, Pork Loin OR Cheddar Cheese & caramelised Red Onion Tart…" at bounding box center [254, 146] width 312 height 39
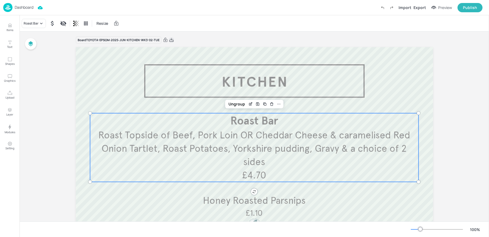
click at [170, 40] on icon at bounding box center [171, 39] width 5 height 5
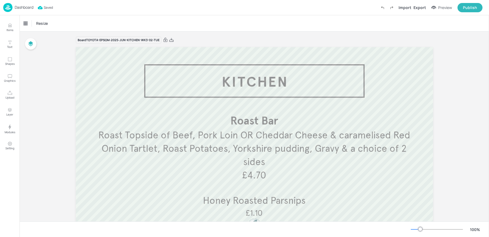
click at [25, 6] on p "Dashboard" at bounding box center [24, 7] width 19 height 4
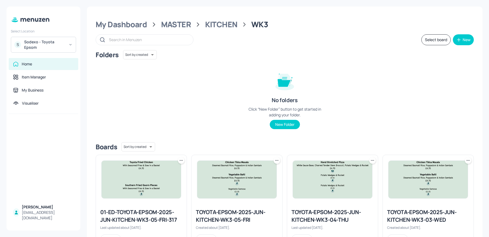
scroll to position [2, 0]
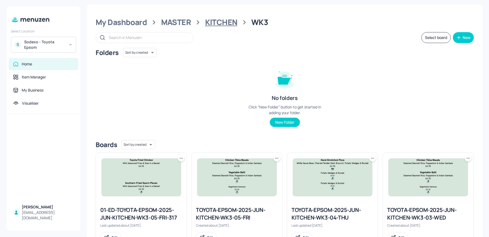
click at [220, 21] on div "KITCHEN" at bounding box center [221, 22] width 32 height 10
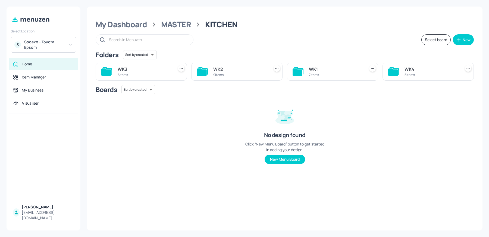
scroll to position [0, 0]
click at [186, 24] on div "MASTER" at bounding box center [176, 25] width 30 height 10
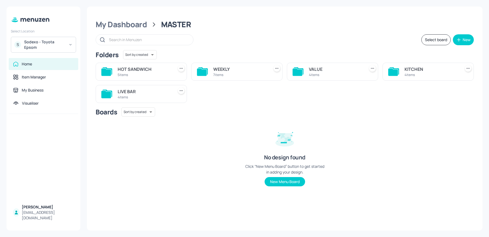
click at [329, 72] on div "VALUE" at bounding box center [336, 69] width 54 height 7
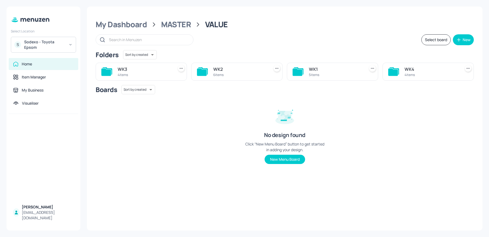
click at [229, 73] on div "6 items" at bounding box center [240, 74] width 54 height 5
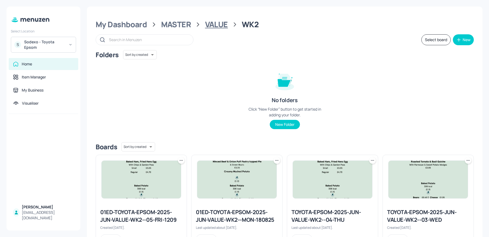
click at [218, 28] on div "VALUE" at bounding box center [216, 25] width 23 height 10
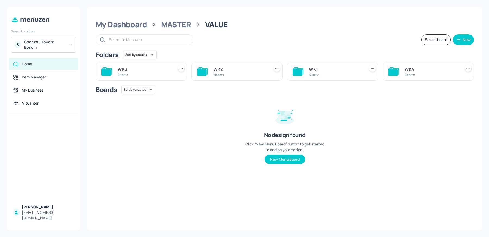
click at [135, 69] on div "WK3" at bounding box center [145, 69] width 54 height 7
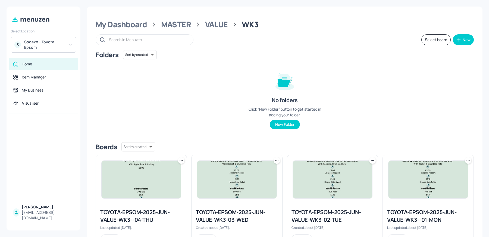
scroll to position [25, 0]
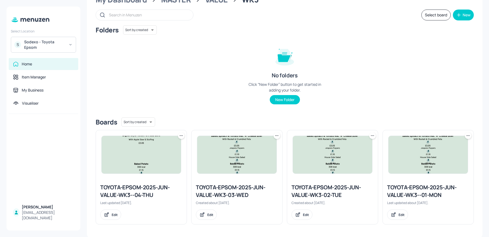
click at [311, 194] on div "TOYOTA-EPSOM-2025-JUN-VALUE-WK3-02-TUE" at bounding box center [333, 190] width 82 height 15
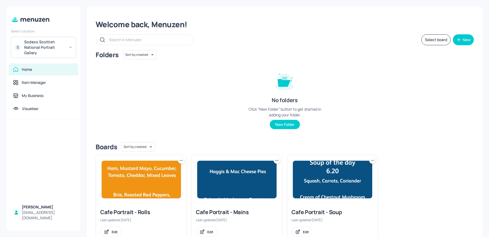
click at [334, 186] on img at bounding box center [332, 179] width 79 height 38
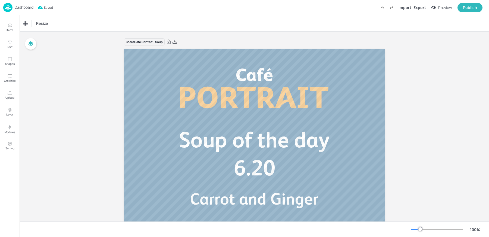
click at [14, 10] on div "Dashboard" at bounding box center [18, 7] width 30 height 9
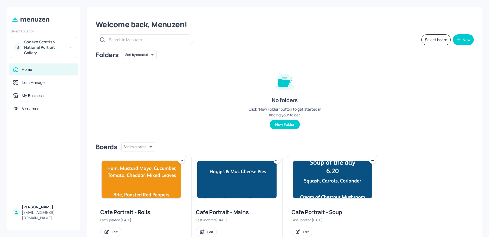
click at [216, 190] on img at bounding box center [236, 179] width 79 height 38
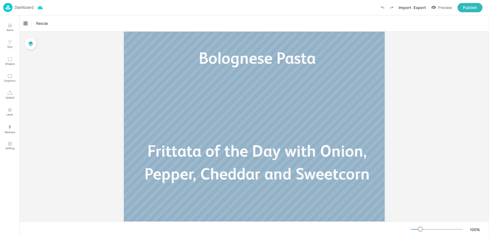
scroll to position [132, 0]
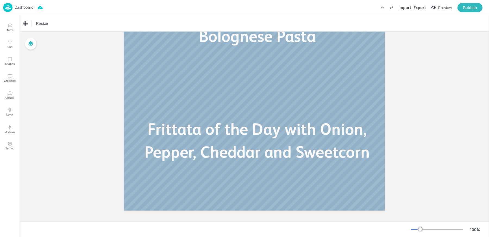
click at [256, 148] on span "Frittata of the Day with Onion, Pepper, Cheddar and Sweetcorn" at bounding box center [257, 140] width 225 height 41
click at [256, 148] on div "Bolognese Pasta Frittata of the Day with Onion, Pepper, Cheddar and Sweetcorn f…" at bounding box center [254, 64] width 261 height 294
click at [252, 108] on icon "Edit Item" at bounding box center [253, 108] width 2 height 2
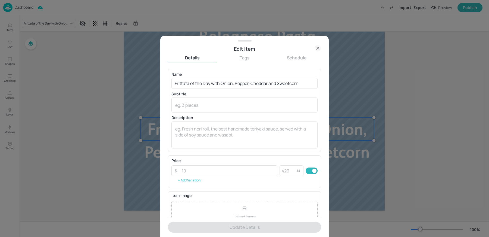
click at [221, 89] on div "Name Frittata of the Day with Onion, Pepper, Cheddar and Sweetcorn ​ Subtitle x…" at bounding box center [245, 110] width 146 height 76
click at [212, 82] on input "Frittata of the Day with Onion, Pepper, Cheddar and Sweetcorn" at bounding box center [245, 83] width 146 height 11
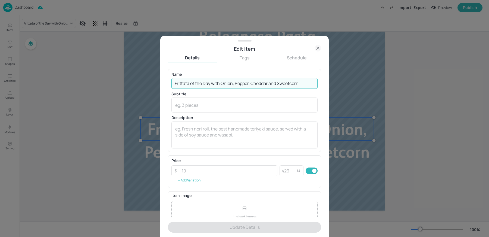
click at [212, 82] on input "Frittata of the Day with Onion, Pepper, Cheddar and Sweetcorn" at bounding box center [245, 83] width 146 height 11
paste input "day with onion, peppers, sweetcorn, cheddar"
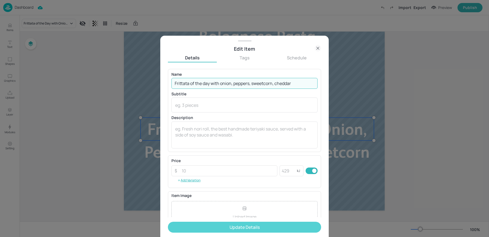
type input "Frittata of the day with onion, peppers, sweetcorn, cheddar"
click at [211, 223] on button "Update Details" at bounding box center [244, 226] width 153 height 11
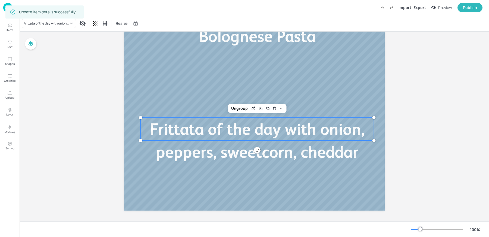
click at [4, 7] on img at bounding box center [7, 7] width 9 height 9
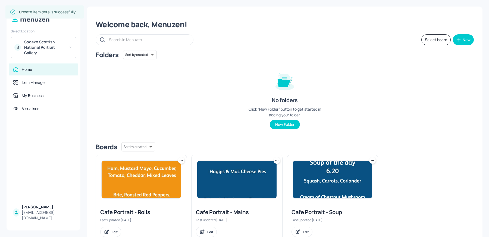
click at [110, 191] on img at bounding box center [141, 179] width 79 height 38
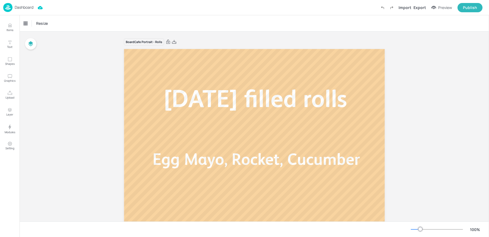
scroll to position [135, 0]
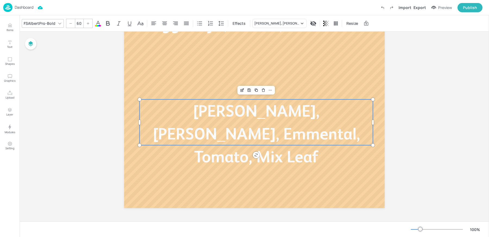
click at [191, 116] on span "[PERSON_NAME], [PERSON_NAME], Emmental, Tomato, Mix Leaf" at bounding box center [256, 133] width 207 height 64
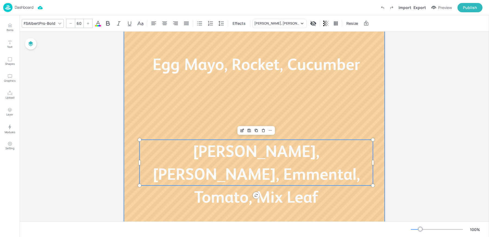
scroll to position [93, 0]
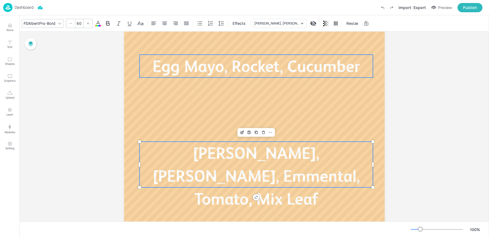
type input "60"
click at [230, 77] on p "Egg Mayo, Rocket, Cucumber" at bounding box center [257, 66] width 234 height 23
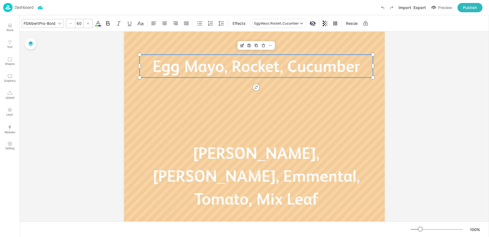
click at [84, 129] on div "Board Cafe Portrait - Rolls [DATE] filled rolls Egg Mayo, Rocket, Cucumber Sala…" at bounding box center [255, 101] width 470 height 325
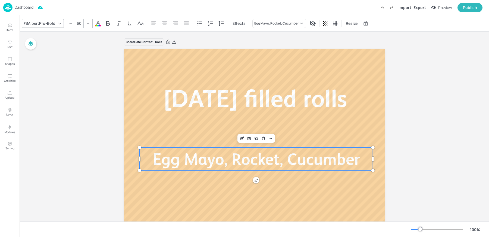
click at [6, 8] on img at bounding box center [7, 7] width 9 height 9
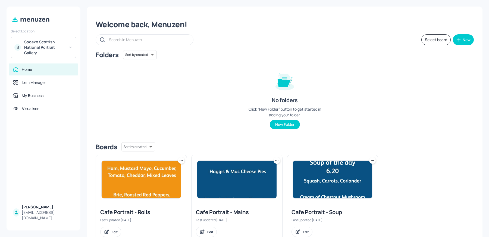
scroll to position [17, 0]
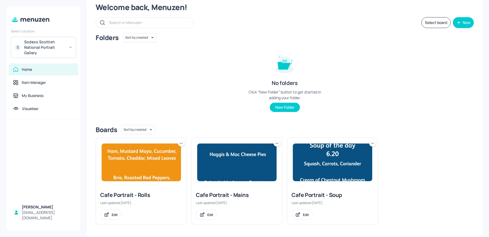
click at [117, 196] on div "Cafe Portrait - Rolls" at bounding box center [141, 195] width 82 height 8
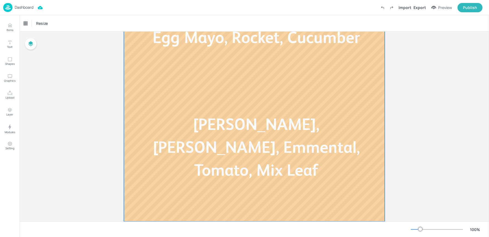
scroll to position [124, 0]
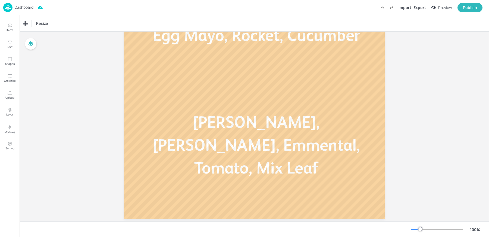
click at [17, 9] on p "Dashboard" at bounding box center [24, 7] width 19 height 4
